Goal: Information Seeking & Learning: Learn about a topic

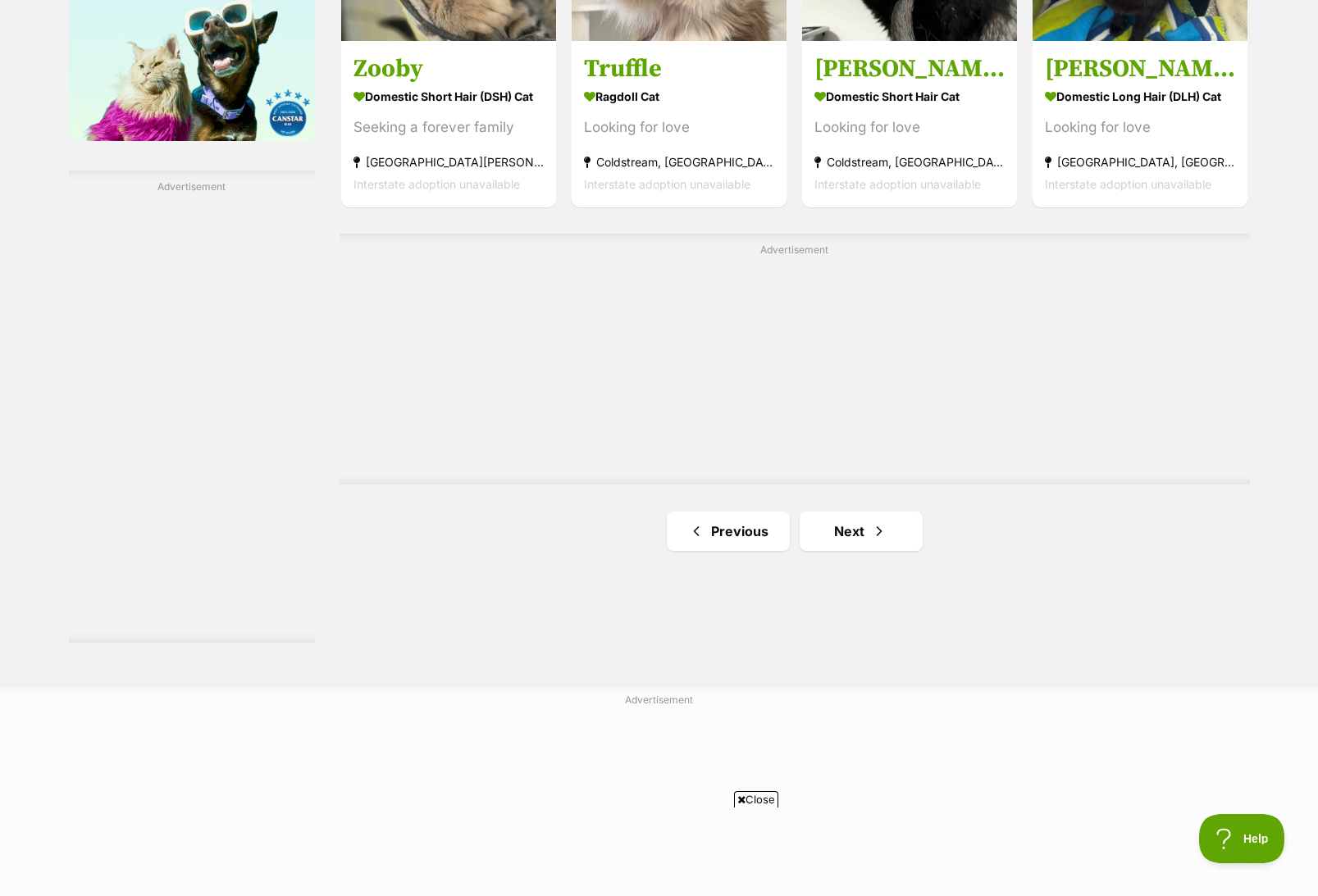
scroll to position [2870, 0]
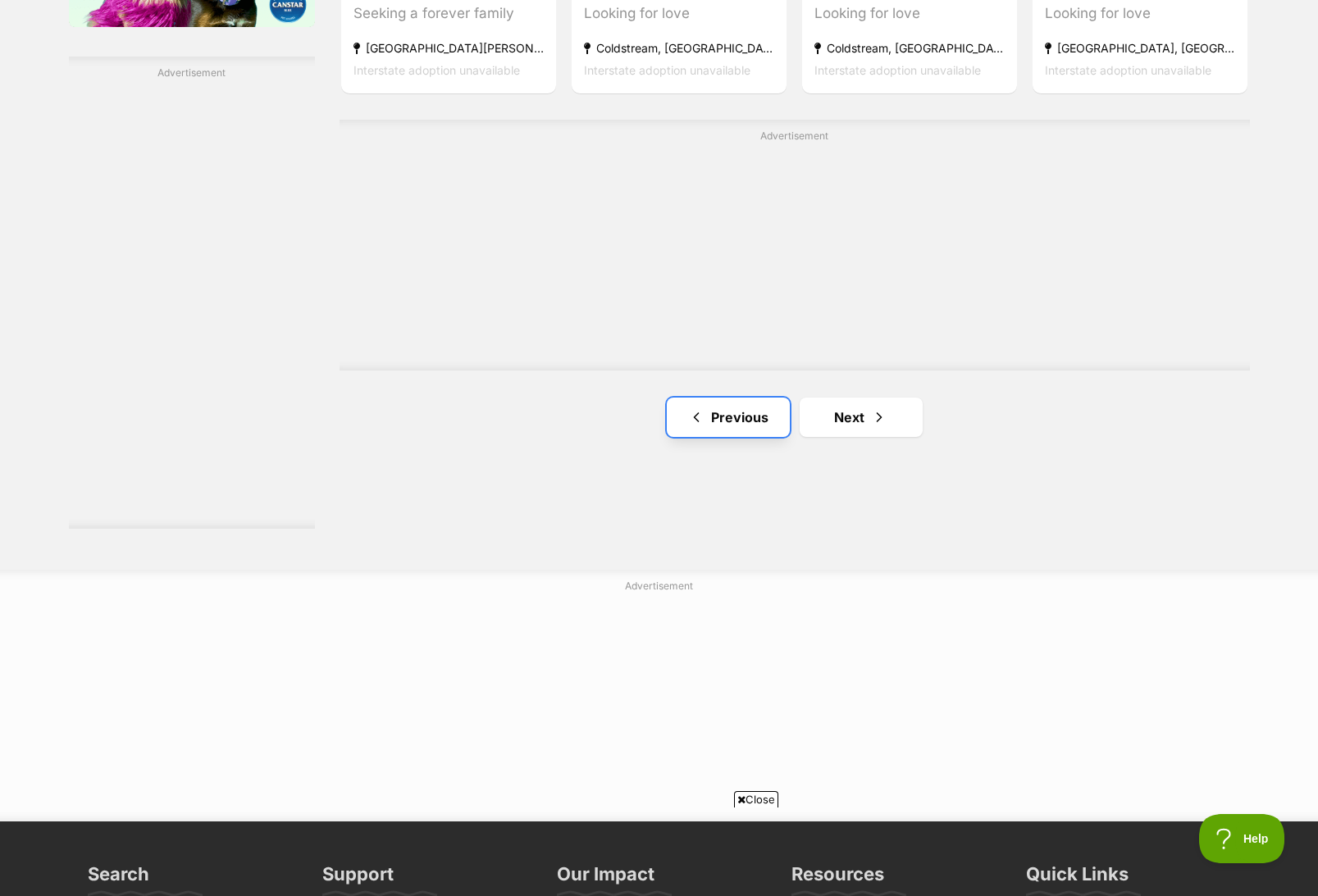
click at [748, 424] on link "Previous" at bounding box center [728, 418] width 123 height 39
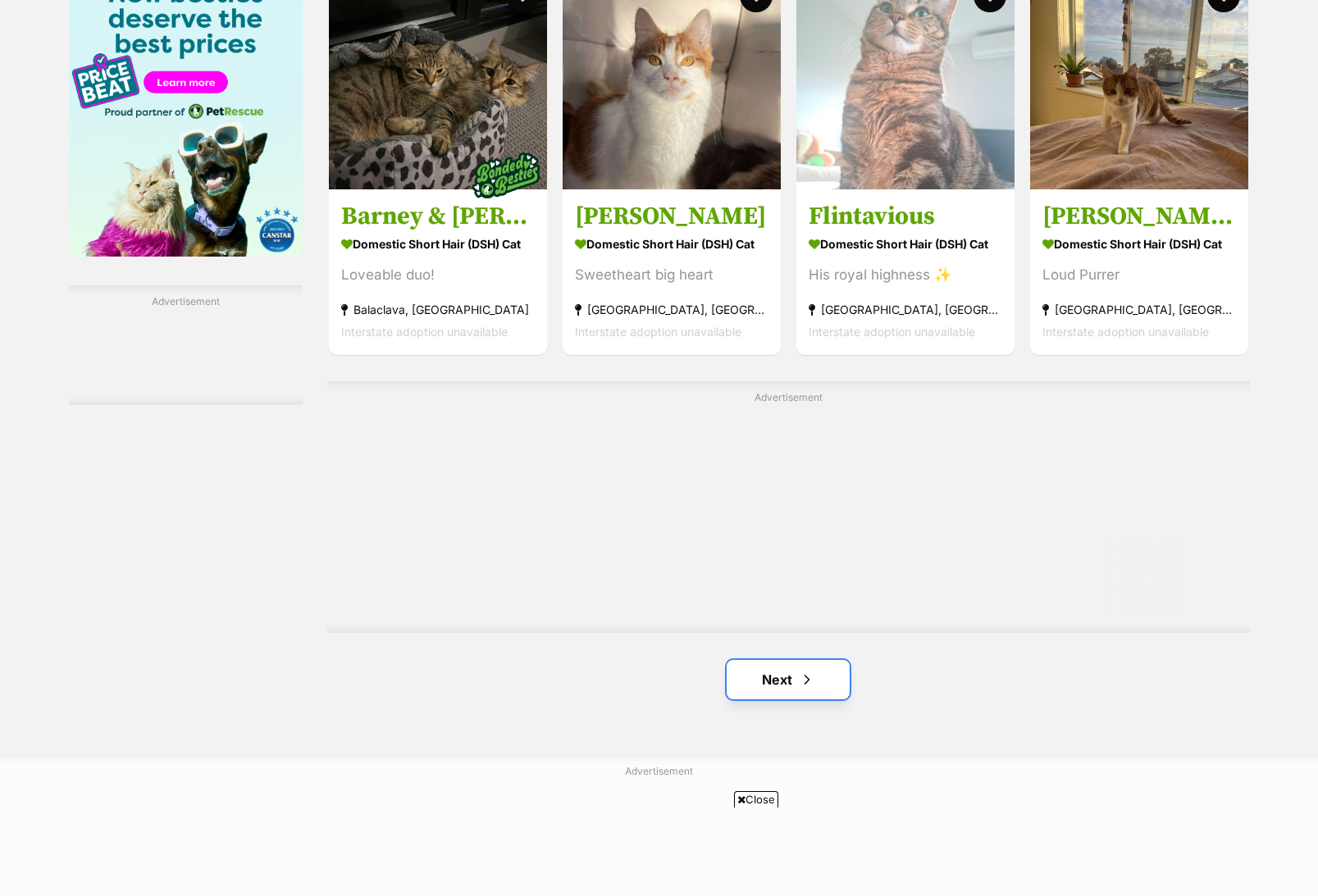
click at [789, 669] on link "Next" at bounding box center [788, 680] width 123 height 39
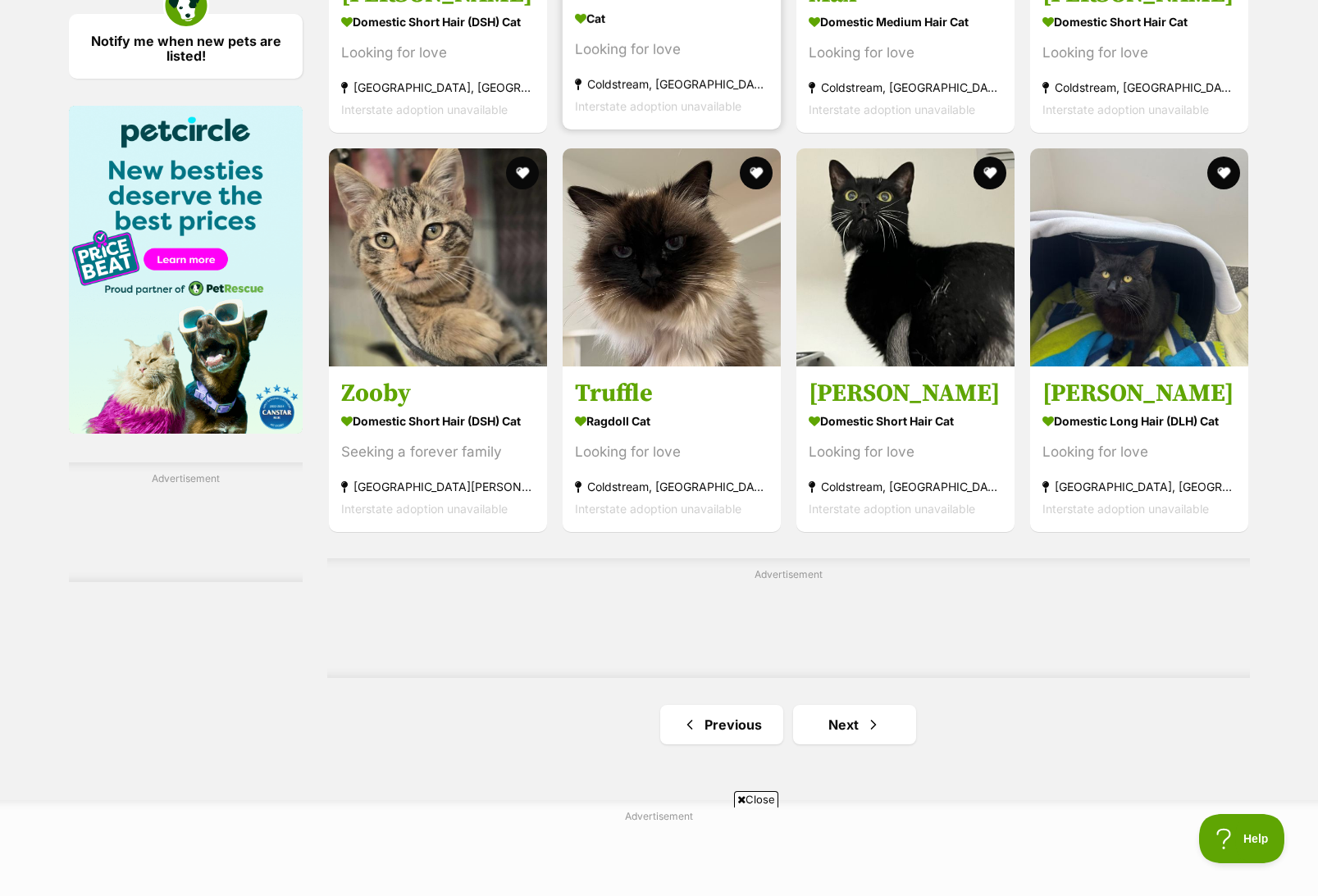
scroll to position [2706, 0]
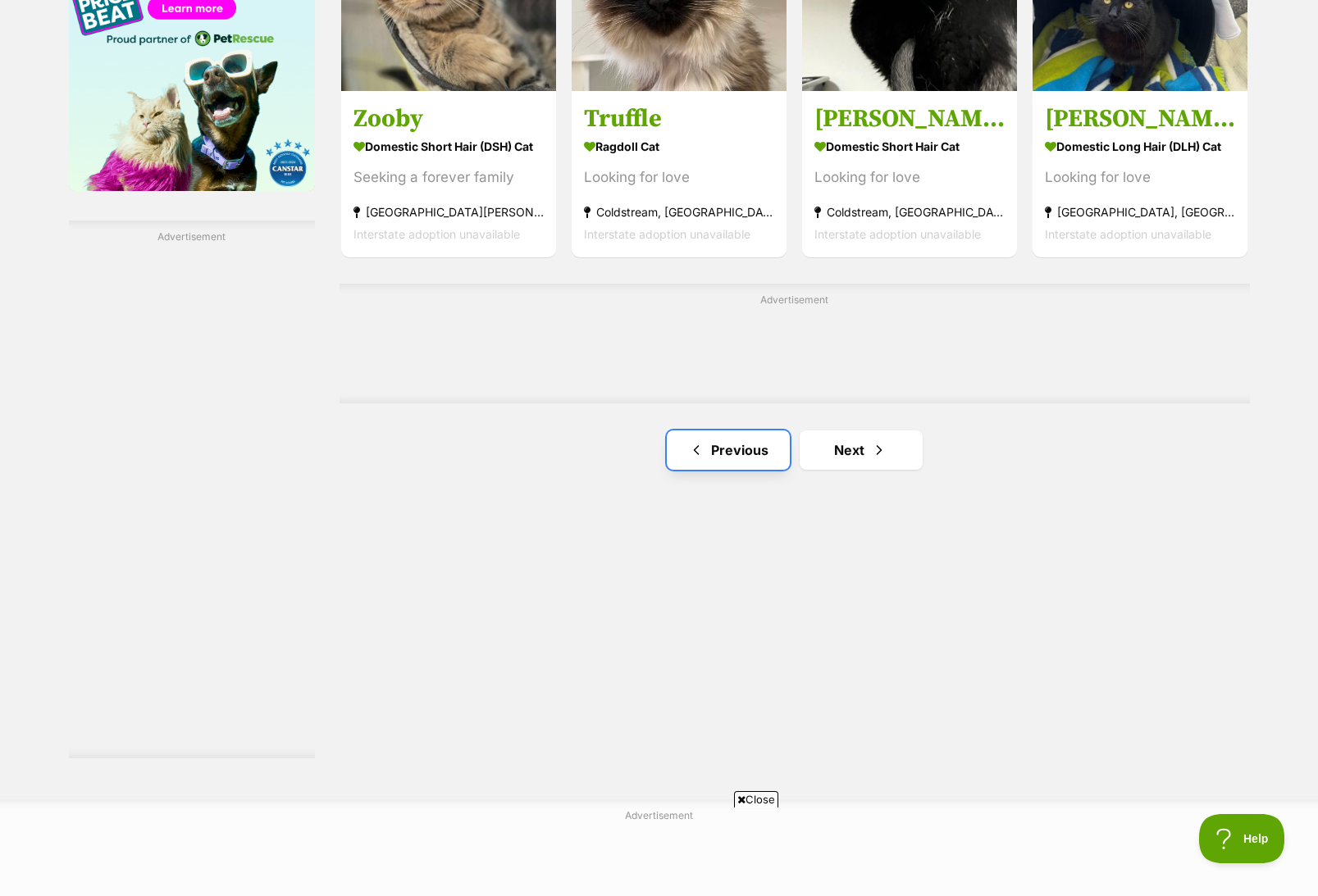
click at [725, 461] on link "Previous" at bounding box center [728, 450] width 123 height 39
